Goal: Use online tool/utility: Utilize a website feature to perform a specific function

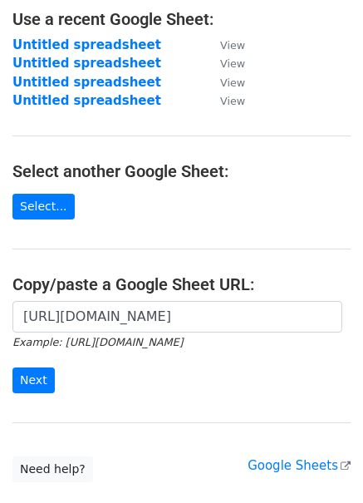
scroll to position [124, 0]
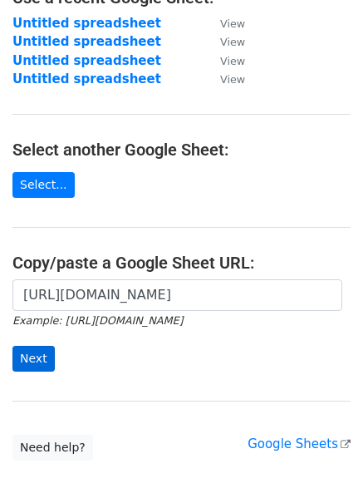
type input "[URL][DOMAIN_NAME]"
click at [31, 355] on input "Next" at bounding box center [33, 359] width 42 height 26
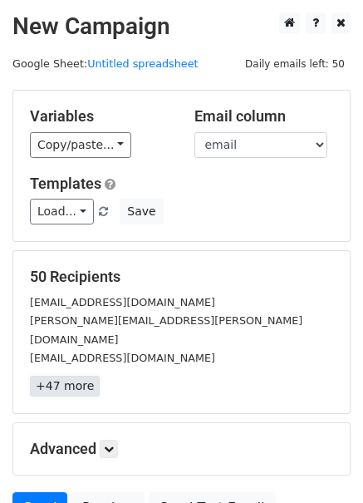
click at [73, 376] on link "+47 more" at bounding box center [65, 386] width 70 height 21
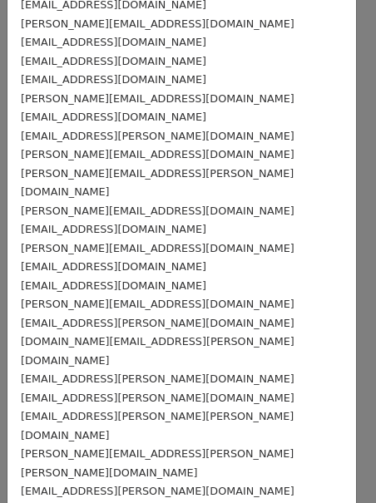
scroll to position [583, 0]
